Goal: Entertainment & Leisure: Consume media (video, audio)

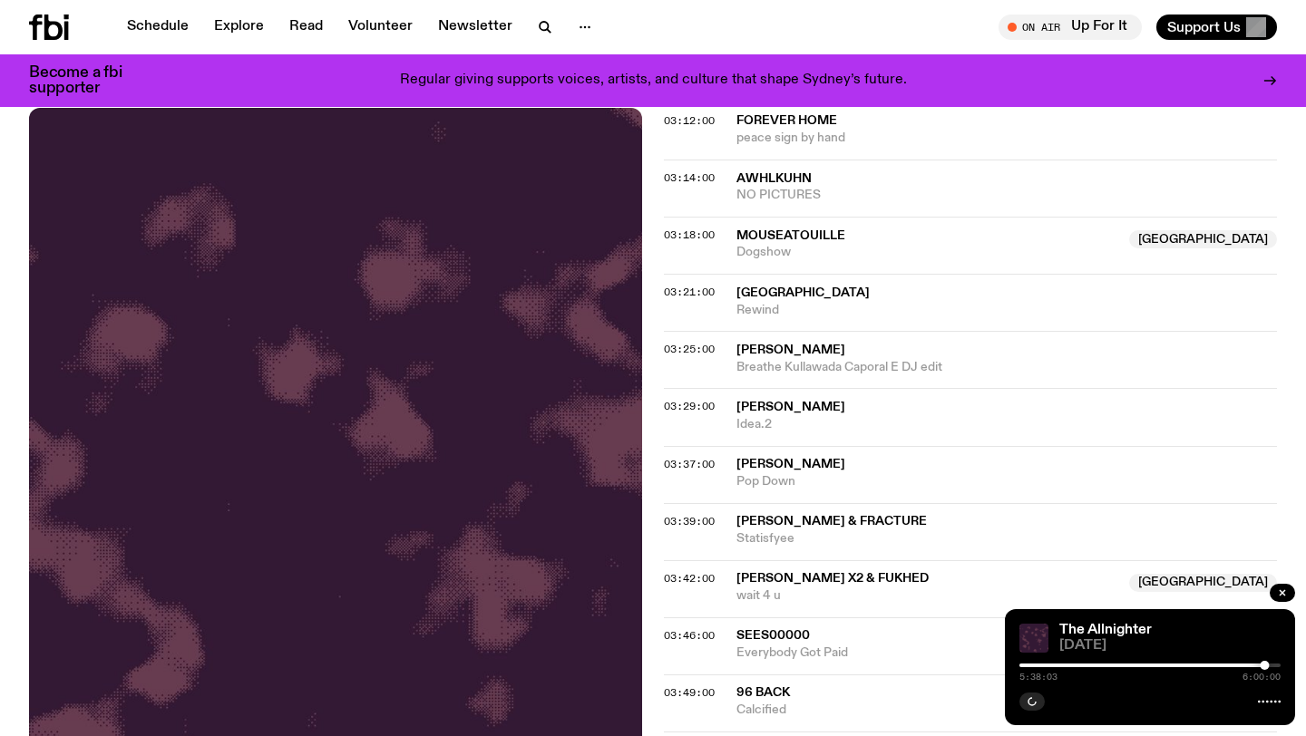
scroll to position [704, 0]
click at [1033, 705] on icon "button" at bounding box center [1032, 702] width 11 height 11
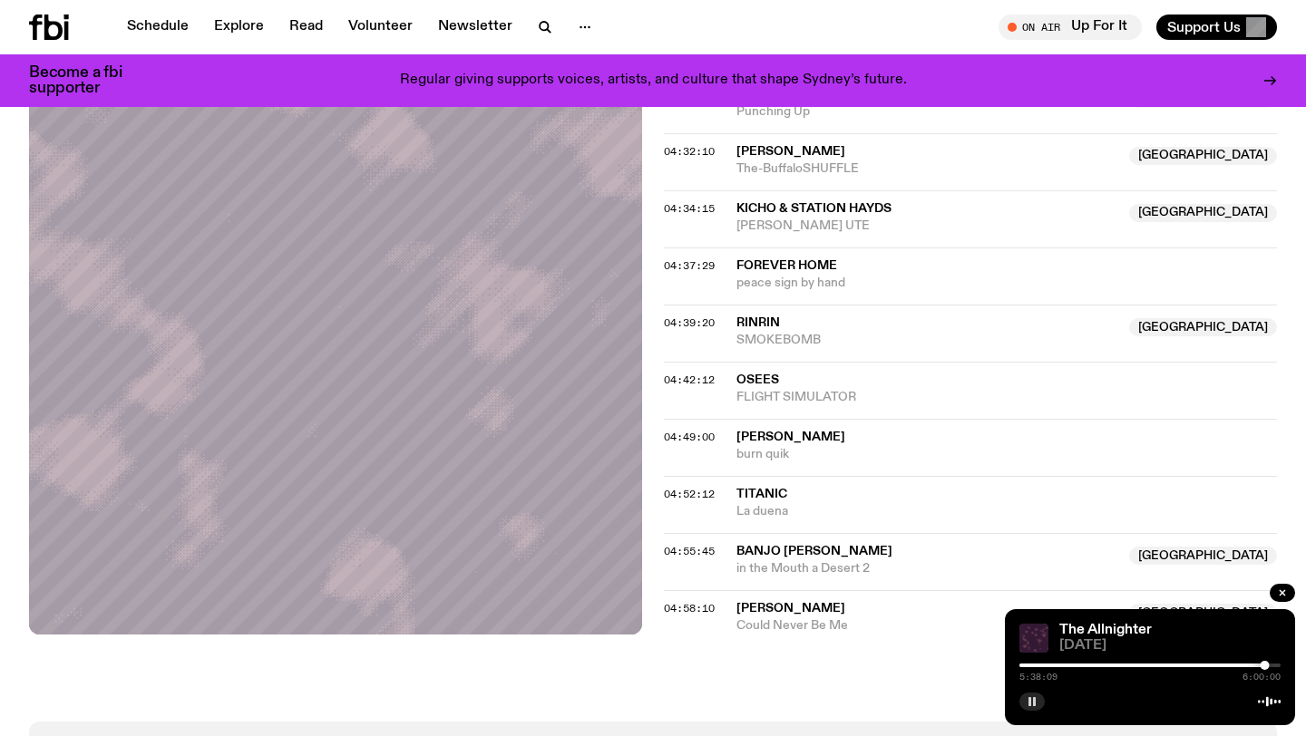
scroll to position [1947, 0]
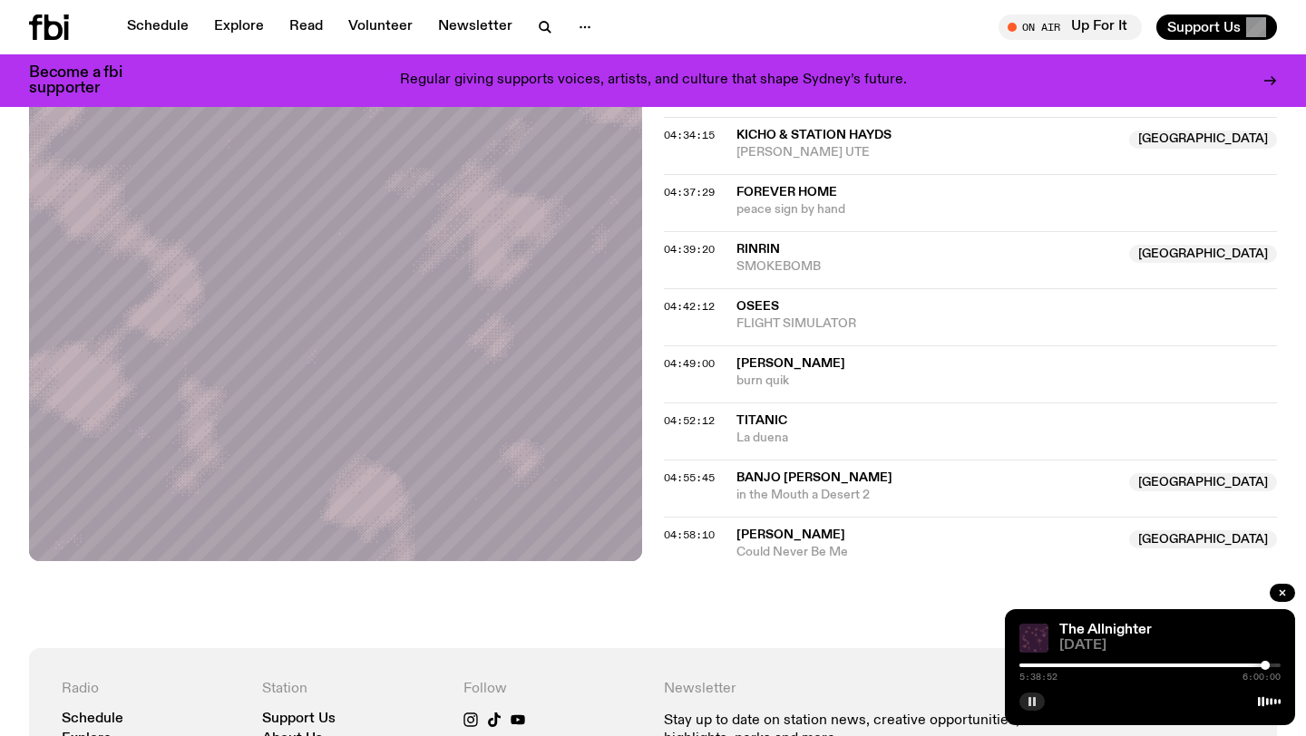
click at [1265, 664] on div at bounding box center [1265, 665] width 9 height 9
click at [1266, 663] on div at bounding box center [1266, 665] width 9 height 9
click at [1267, 663] on div at bounding box center [1267, 665] width 9 height 9
click at [1268, 662] on div at bounding box center [1267, 665] width 9 height 9
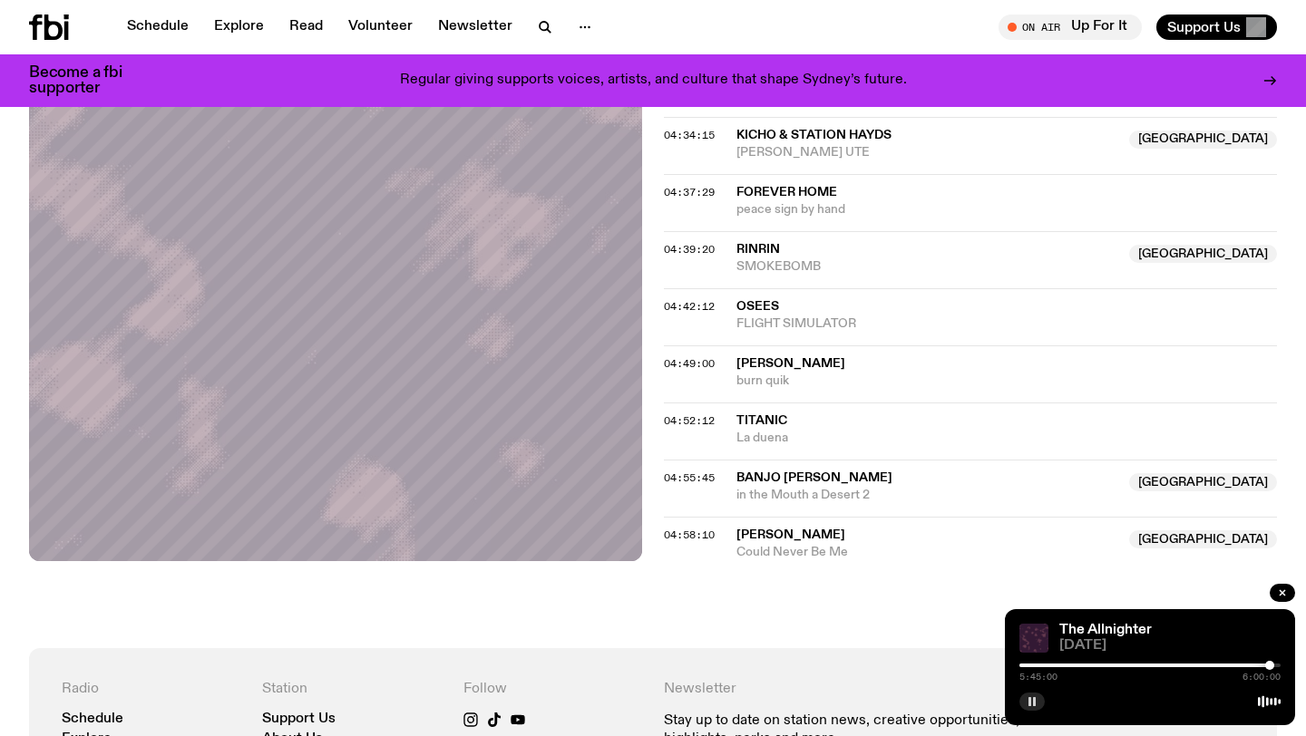
click at [1270, 662] on div at bounding box center [1269, 665] width 9 height 9
click at [1268, 662] on div at bounding box center [1267, 665] width 9 height 9
click at [1271, 663] on div at bounding box center [1268, 665] width 9 height 9
click at [1272, 663] on div at bounding box center [1272, 665] width 9 height 9
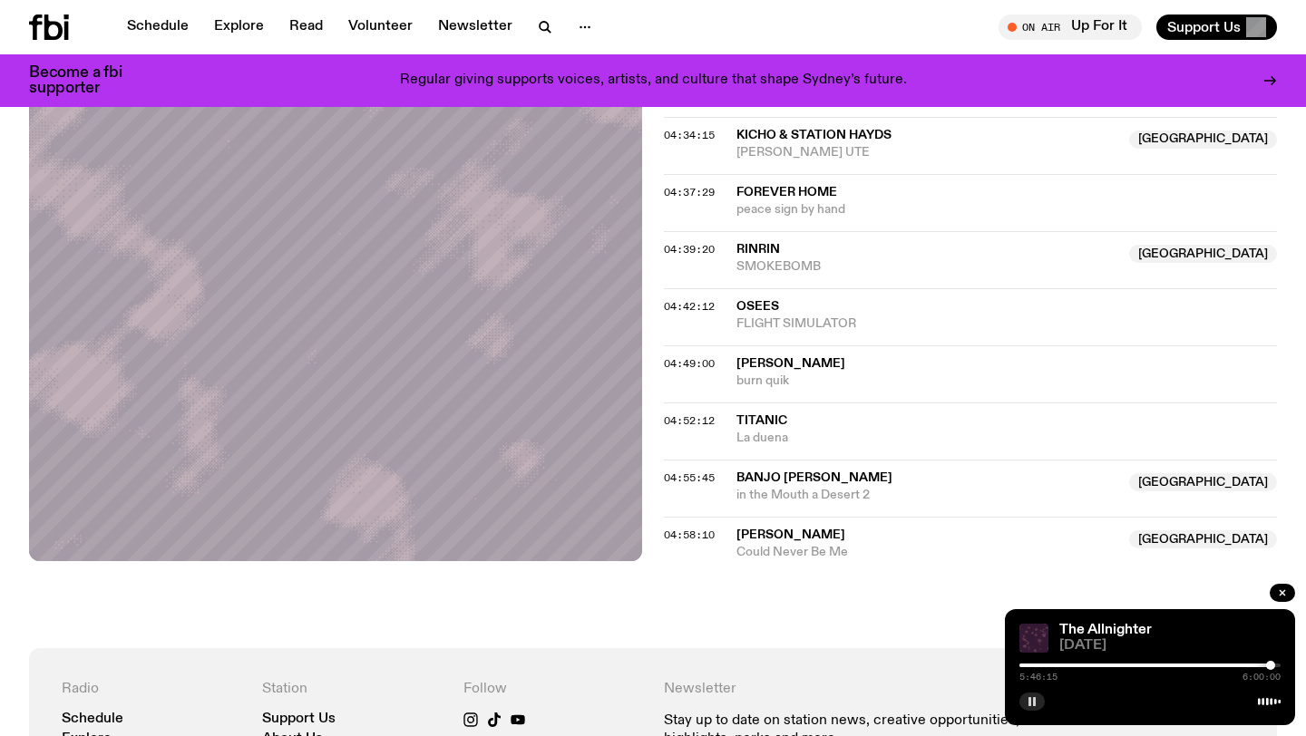
click at [1271, 663] on div at bounding box center [1270, 665] width 9 height 9
click at [1272, 663] on div at bounding box center [1272, 665] width 9 height 9
click at [1273, 663] on div at bounding box center [1273, 665] width 9 height 9
click at [1272, 664] on div at bounding box center [1273, 665] width 9 height 9
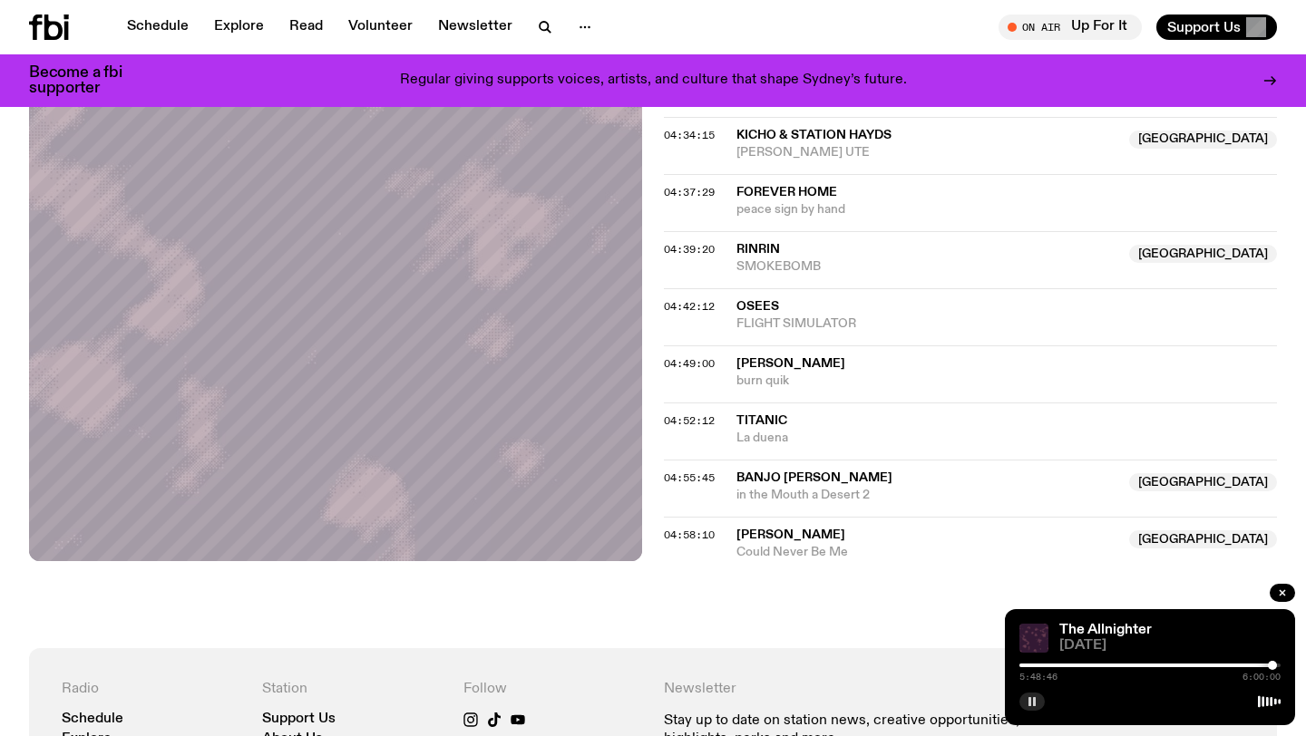
click at [1273, 664] on div at bounding box center [1272, 665] width 9 height 9
click at [1272, 664] on div at bounding box center [1273, 665] width 9 height 9
click at [1272, 664] on div at bounding box center [1272, 665] width 9 height 9
click at [1275, 664] on div at bounding box center [1275, 665] width 9 height 9
click at [1277, 665] on div at bounding box center [1275, 665] width 9 height 9
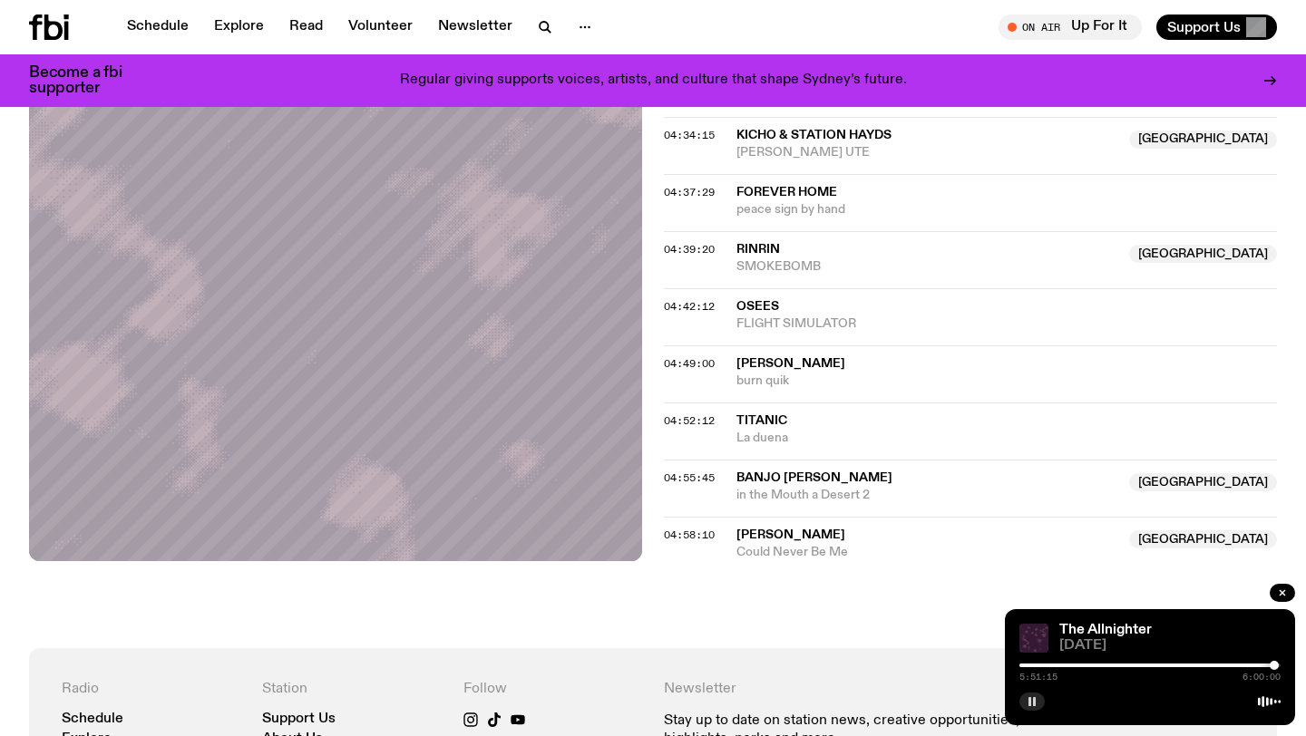
click at [1274, 665] on div at bounding box center [1274, 665] width 9 height 9
click at [1276, 665] on div at bounding box center [1274, 665] width 9 height 9
click at [1275, 665] on div at bounding box center [1275, 665] width 9 height 9
click at [1274, 665] on div at bounding box center [1274, 665] width 9 height 9
click at [1276, 665] on div at bounding box center [1276, 665] width 9 height 9
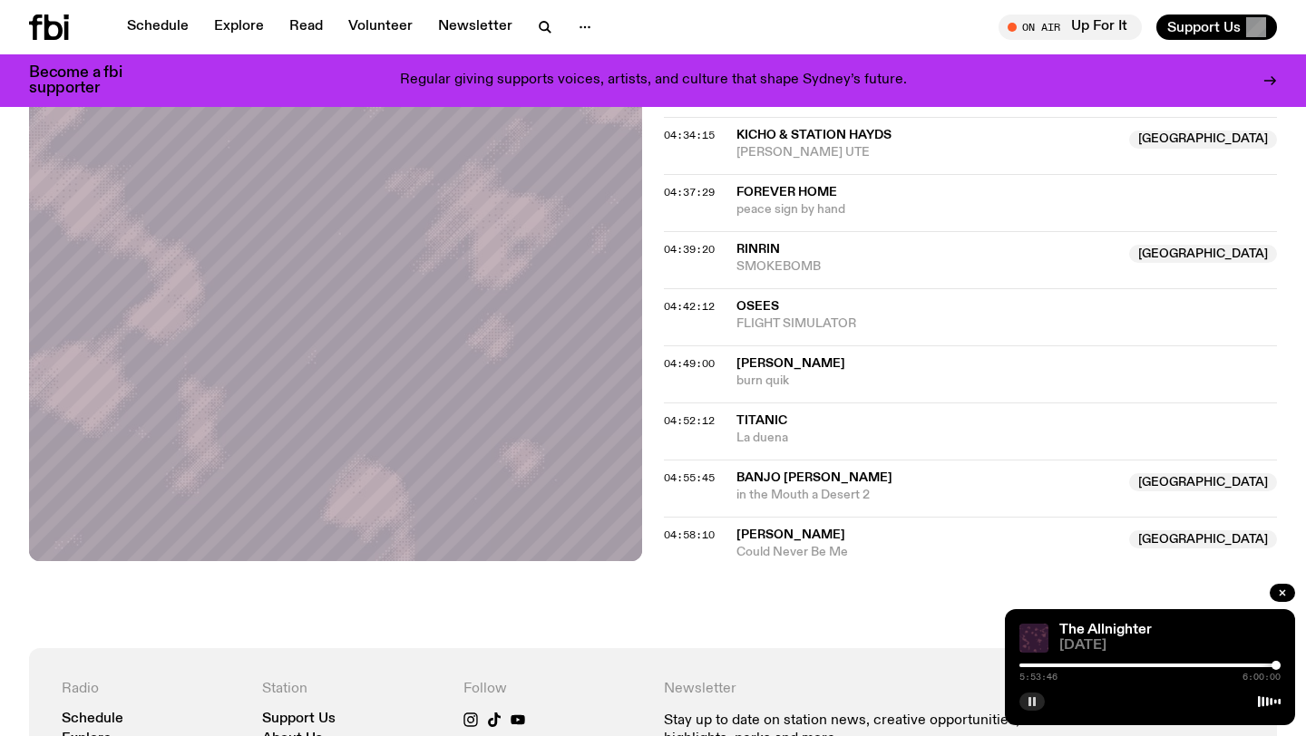
click at [1275, 665] on div at bounding box center [1276, 665] width 9 height 9
click at [1277, 664] on div at bounding box center [1276, 665] width 9 height 9
click at [1281, 664] on div at bounding box center [1276, 665] width 9 height 9
click at [1280, 665] on div at bounding box center [1280, 665] width 9 height 9
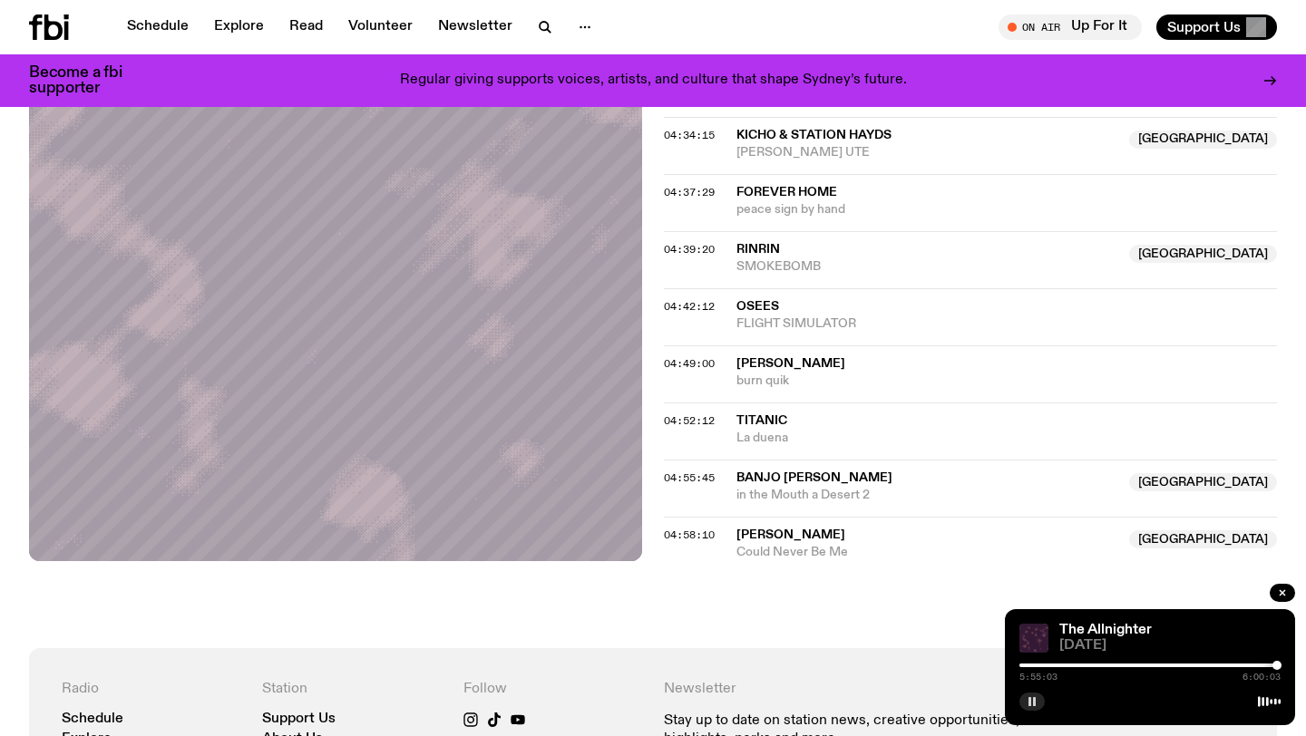
click at [1277, 666] on div at bounding box center [1276, 665] width 9 height 9
click at [1278, 666] on div at bounding box center [1276, 665] width 9 height 9
click at [1280, 666] on div at bounding box center [1277, 665] width 9 height 9
click at [1279, 666] on div at bounding box center [1278, 665] width 9 height 9
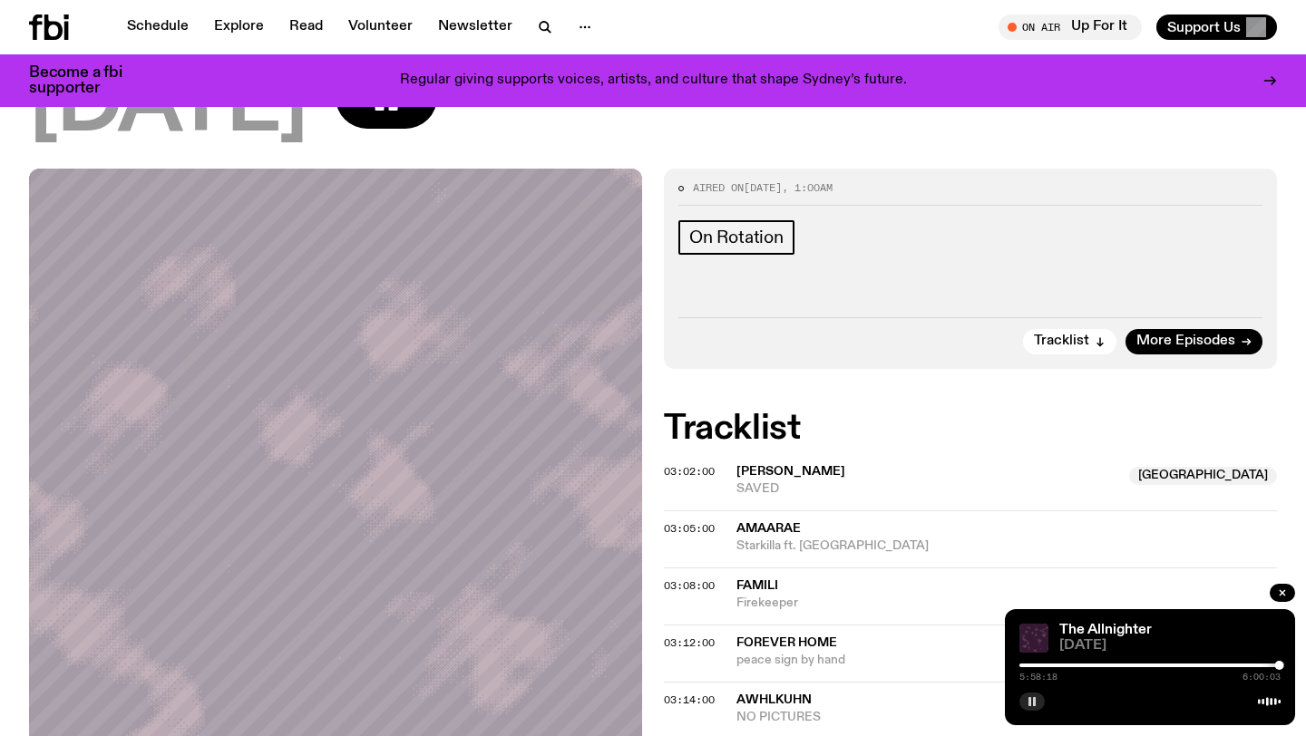
scroll to position [59, 0]
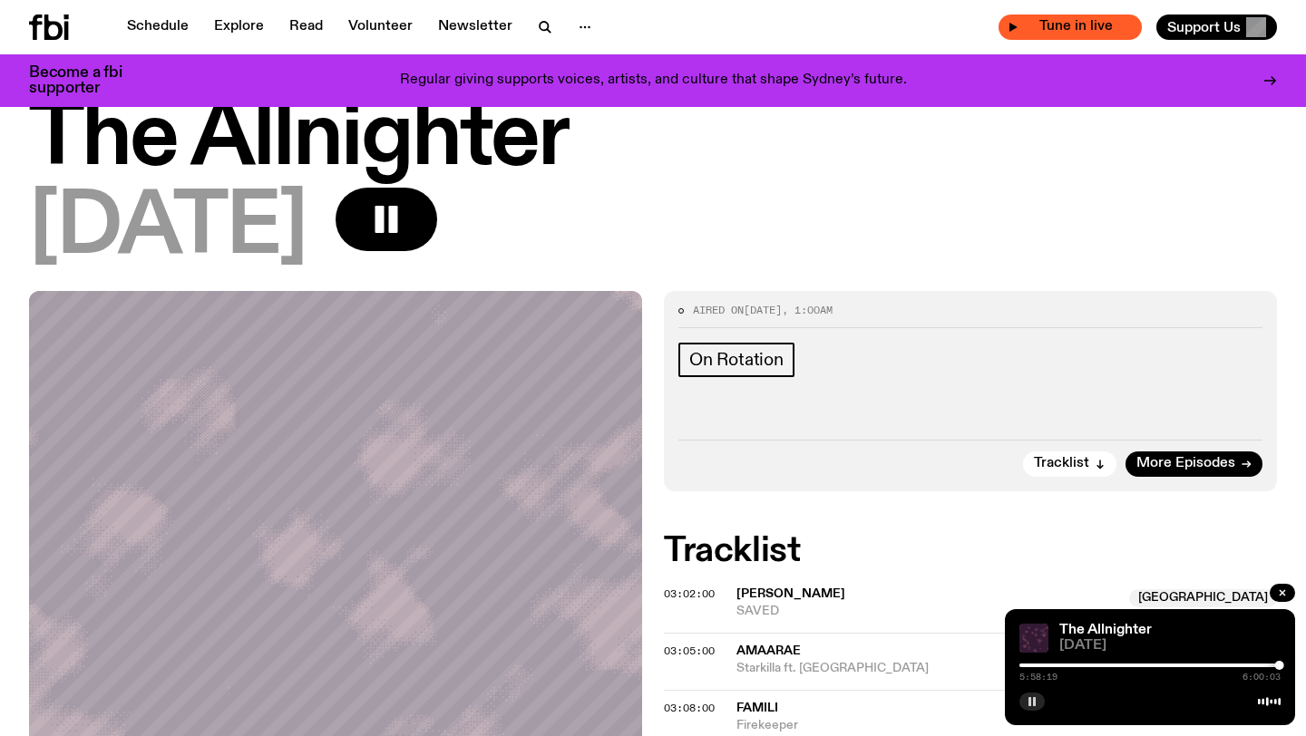
click at [1094, 25] on span "Tune in live" at bounding box center [1076, 27] width 114 height 14
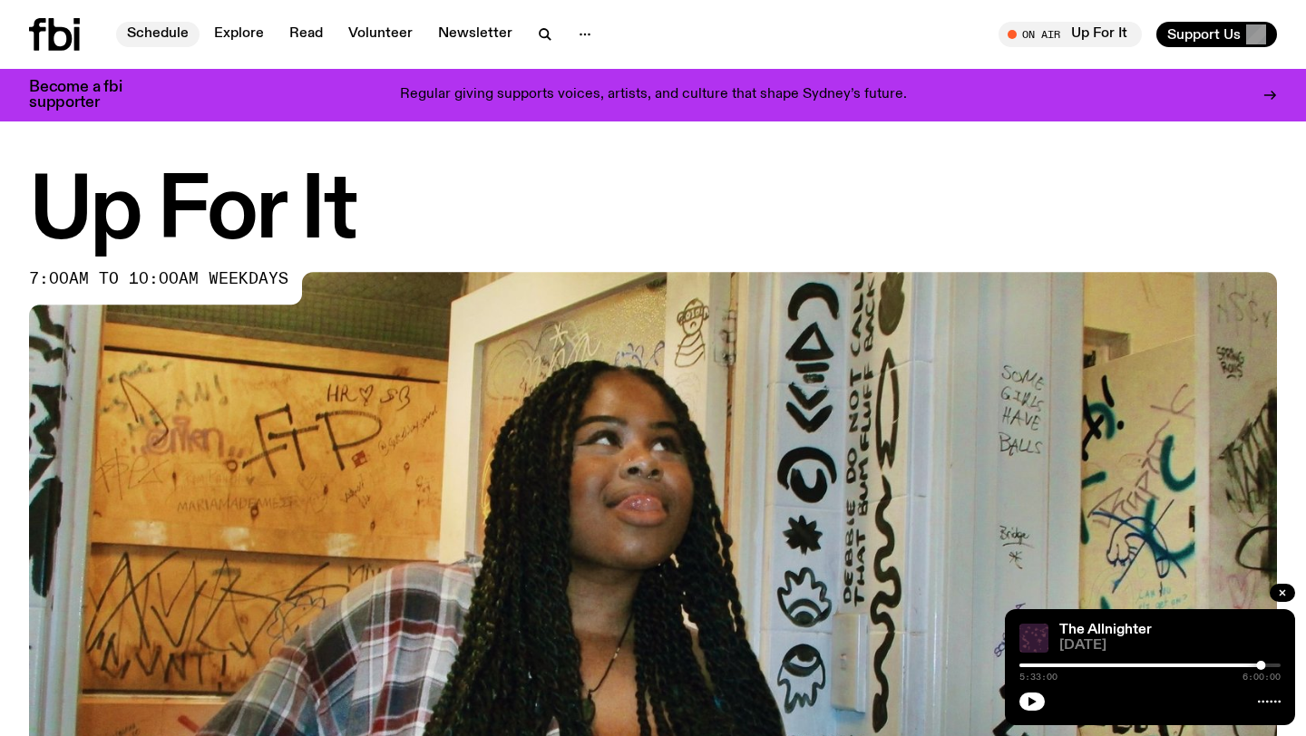
click at [175, 29] on link "Schedule" at bounding box center [157, 34] width 83 height 25
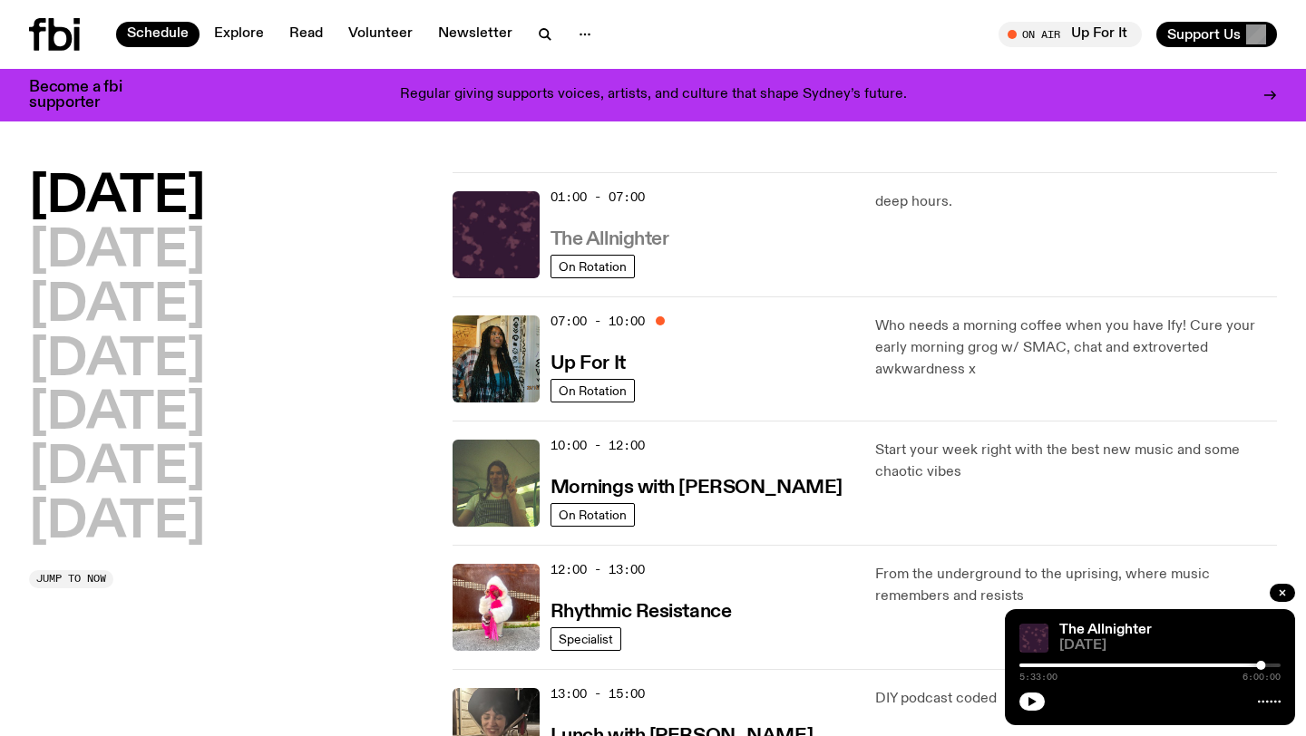
click at [586, 238] on h3 "The Allnighter" at bounding box center [610, 239] width 119 height 19
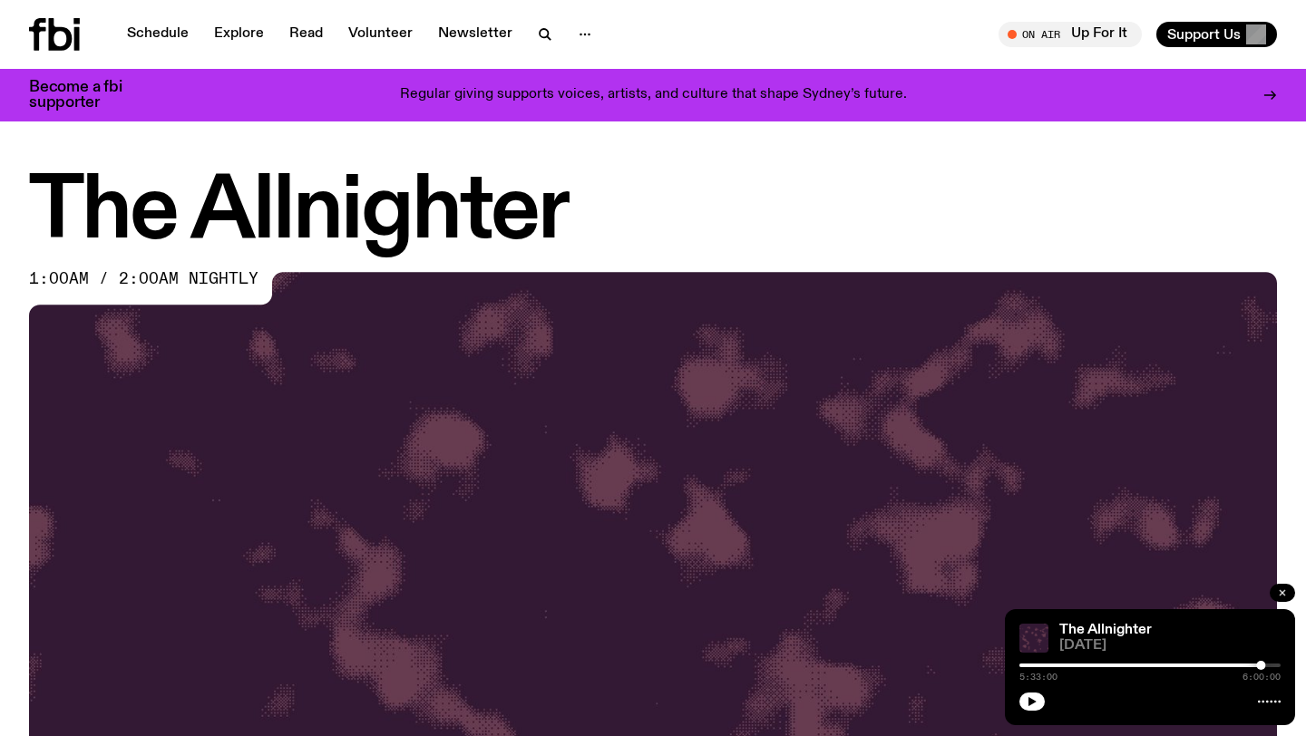
click at [1285, 587] on button "button" at bounding box center [1282, 593] width 25 height 18
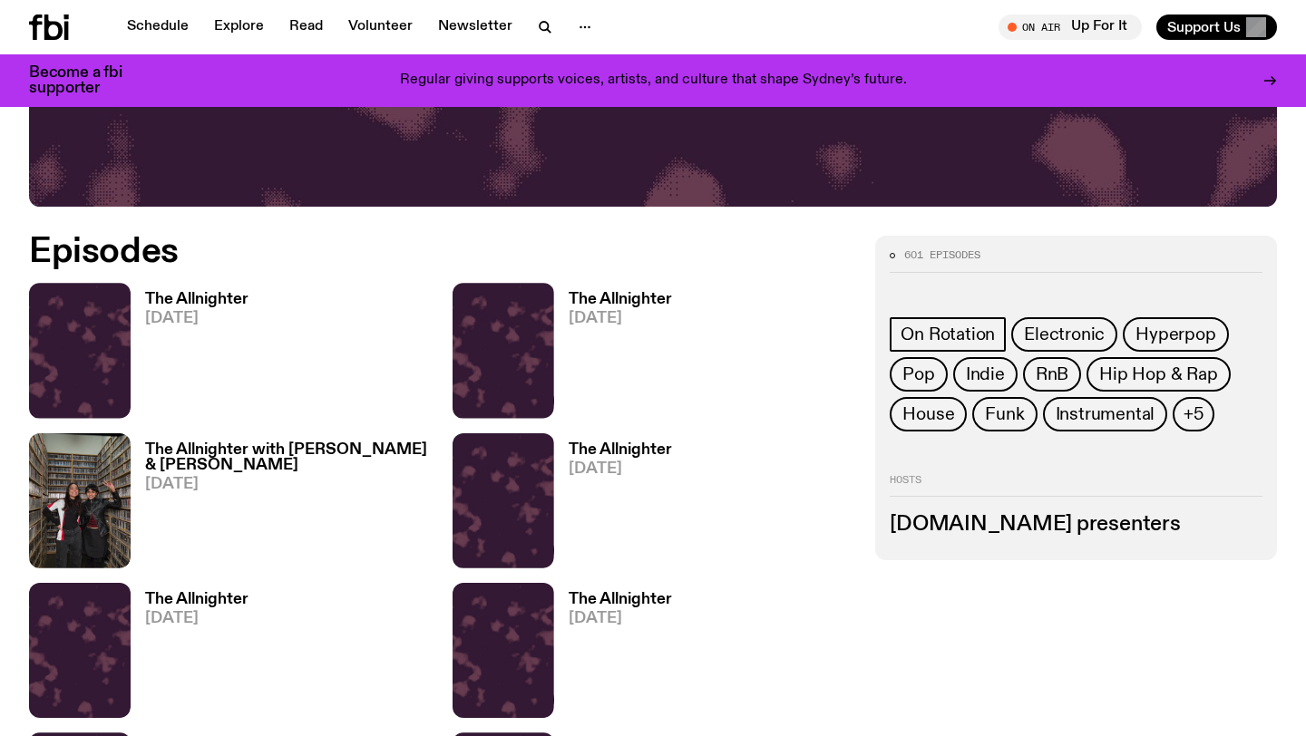
scroll to position [726, 0]
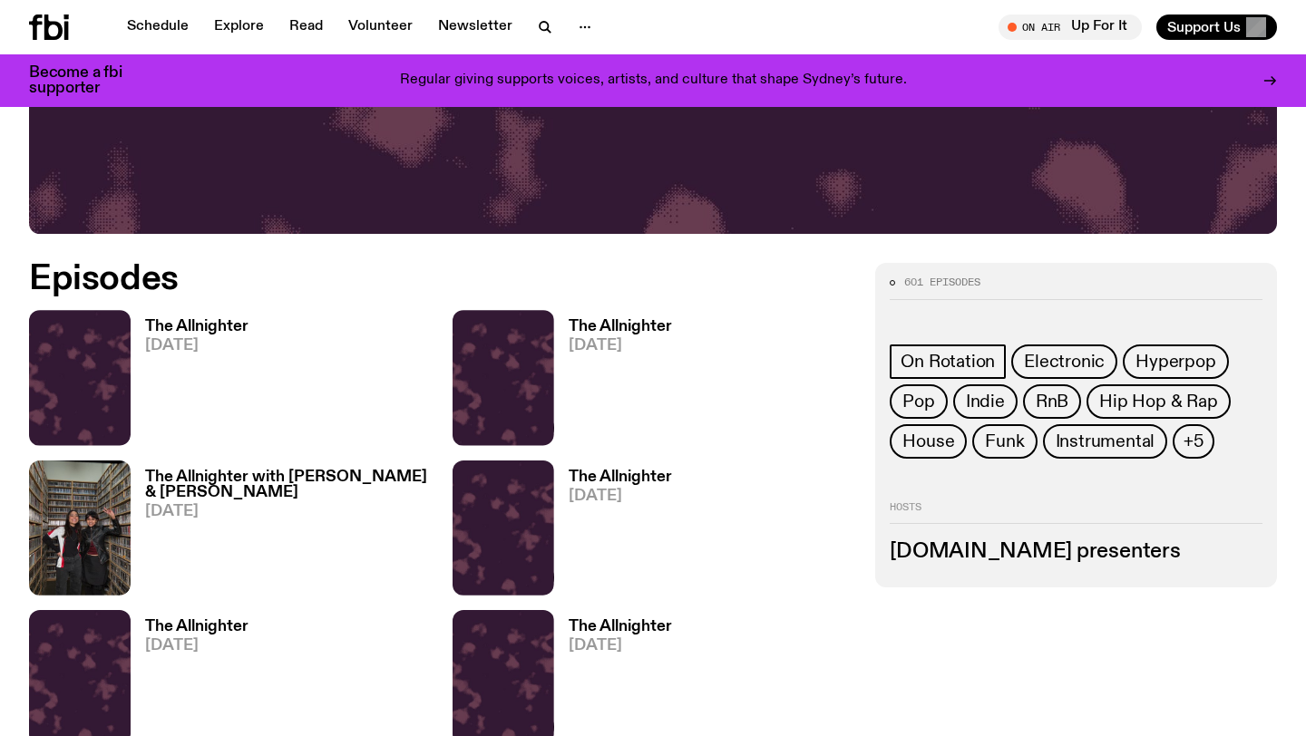
click at [225, 325] on h3 "The Allnighter" at bounding box center [196, 326] width 103 height 15
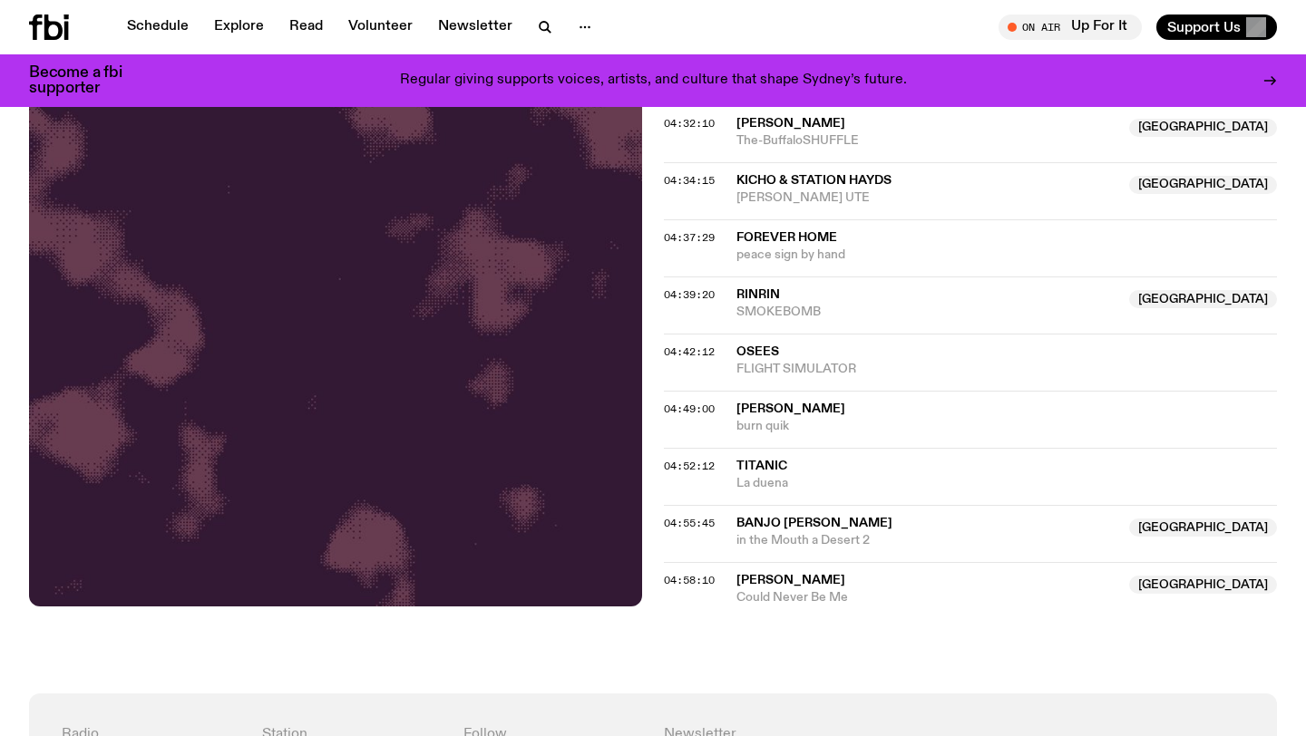
scroll to position [1911, 0]
